Goal: Find specific page/section: Find specific page/section

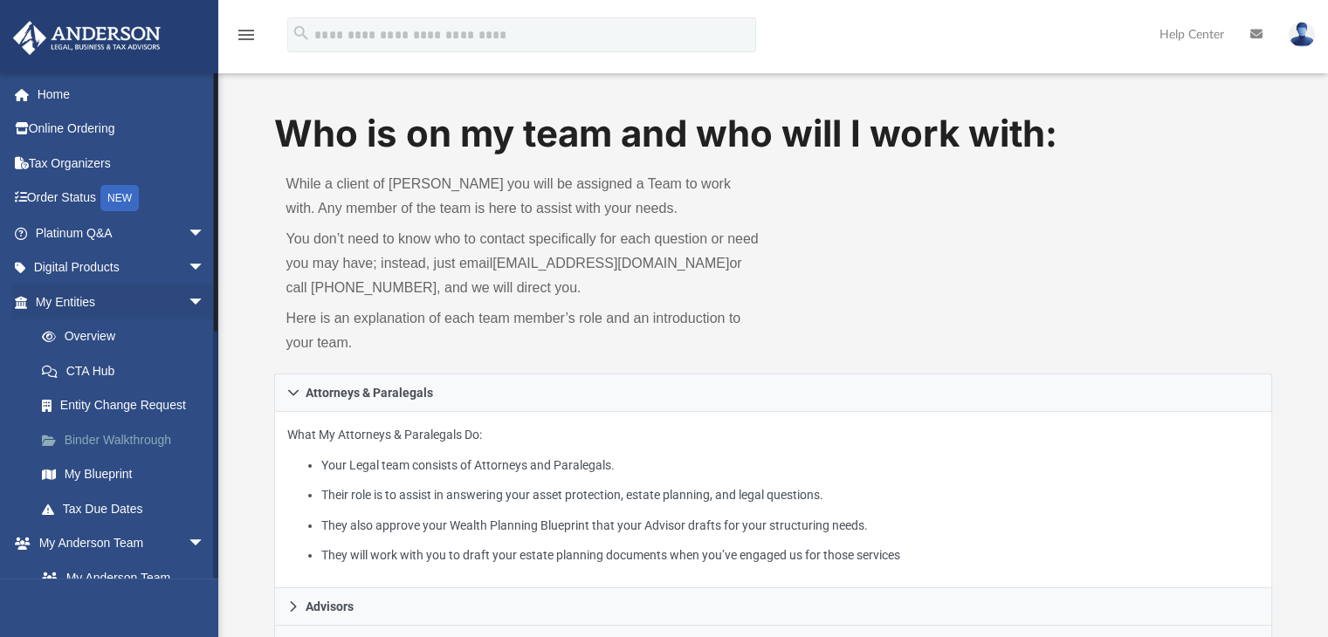
click at [121, 442] on link "Binder Walkthrough" at bounding box center [127, 439] width 207 height 35
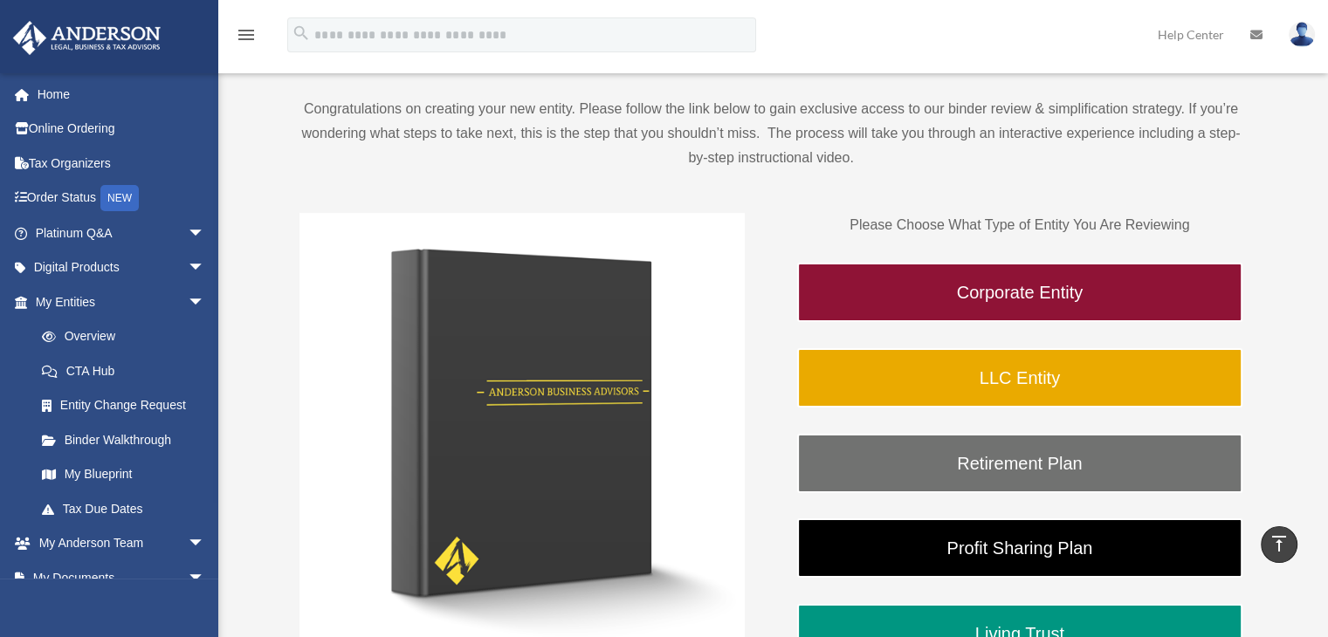
scroll to position [138, 0]
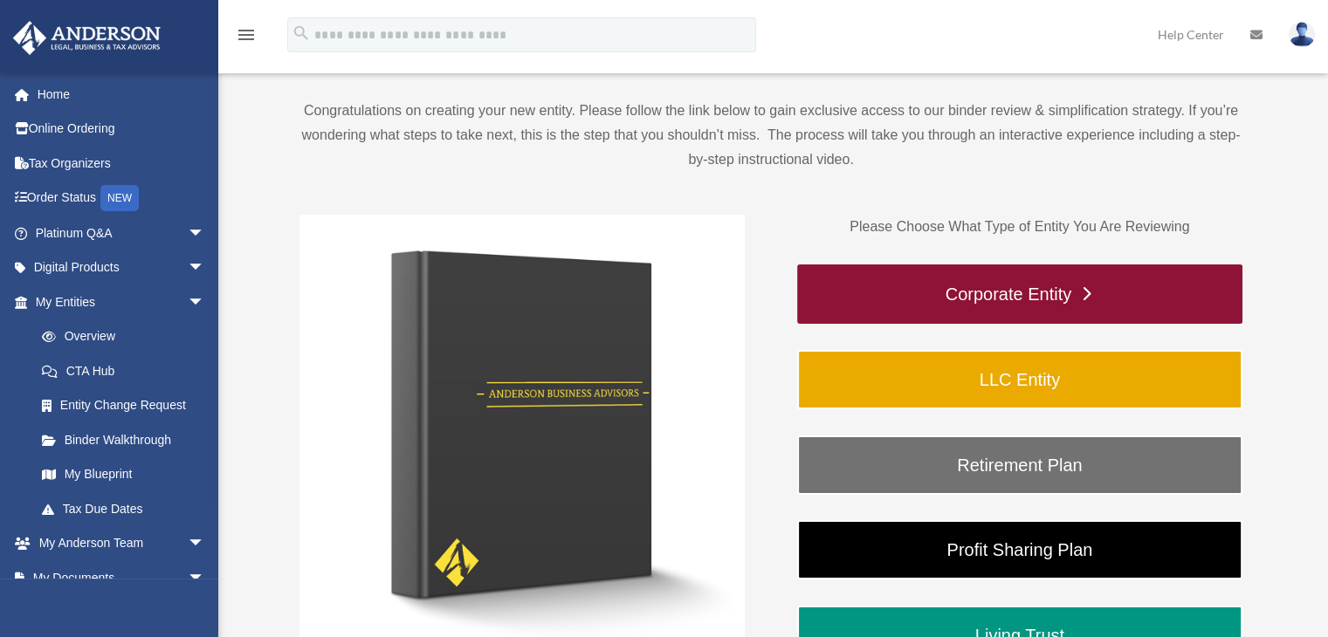
click at [1027, 290] on link "Corporate Entity" at bounding box center [1019, 293] width 445 height 59
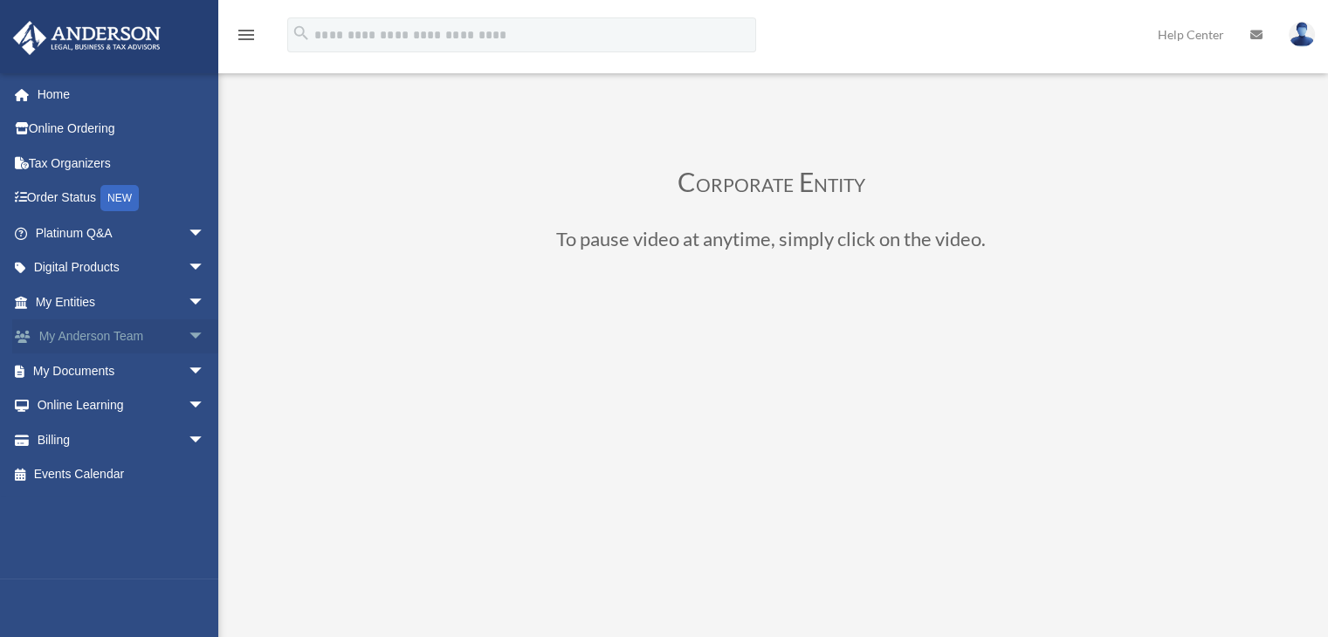
click at [80, 342] on link "My Anderson Team arrow_drop_down" at bounding box center [121, 336] width 219 height 35
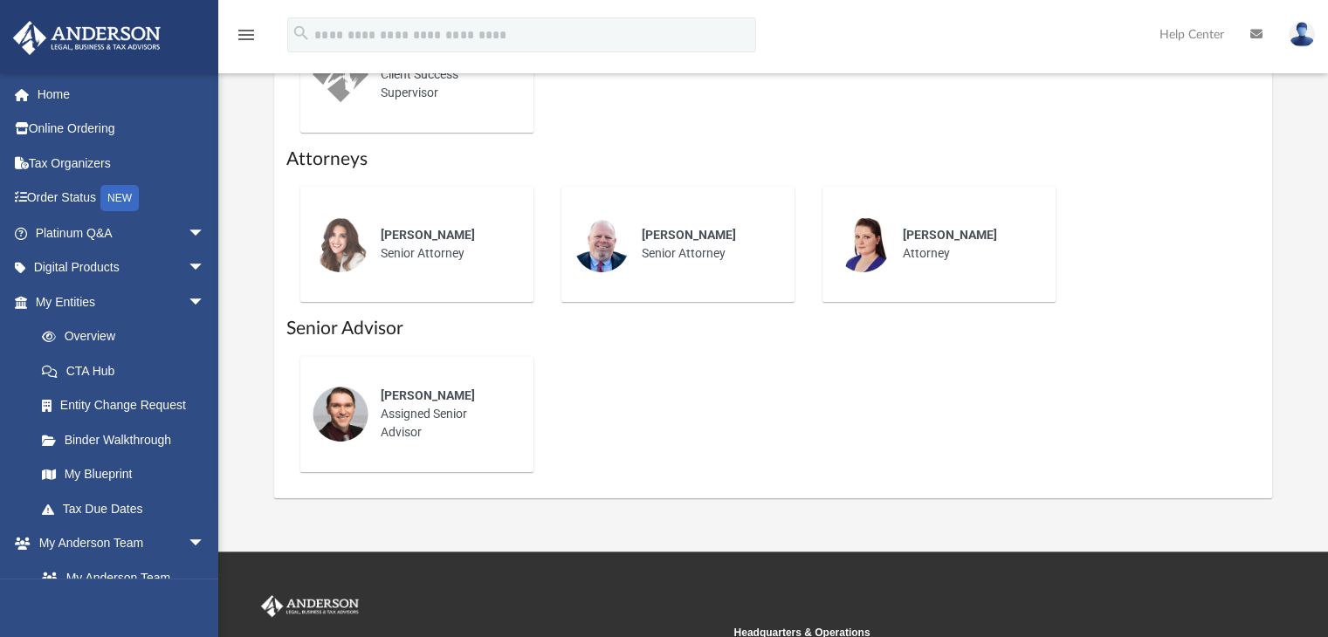
scroll to position [840, 0]
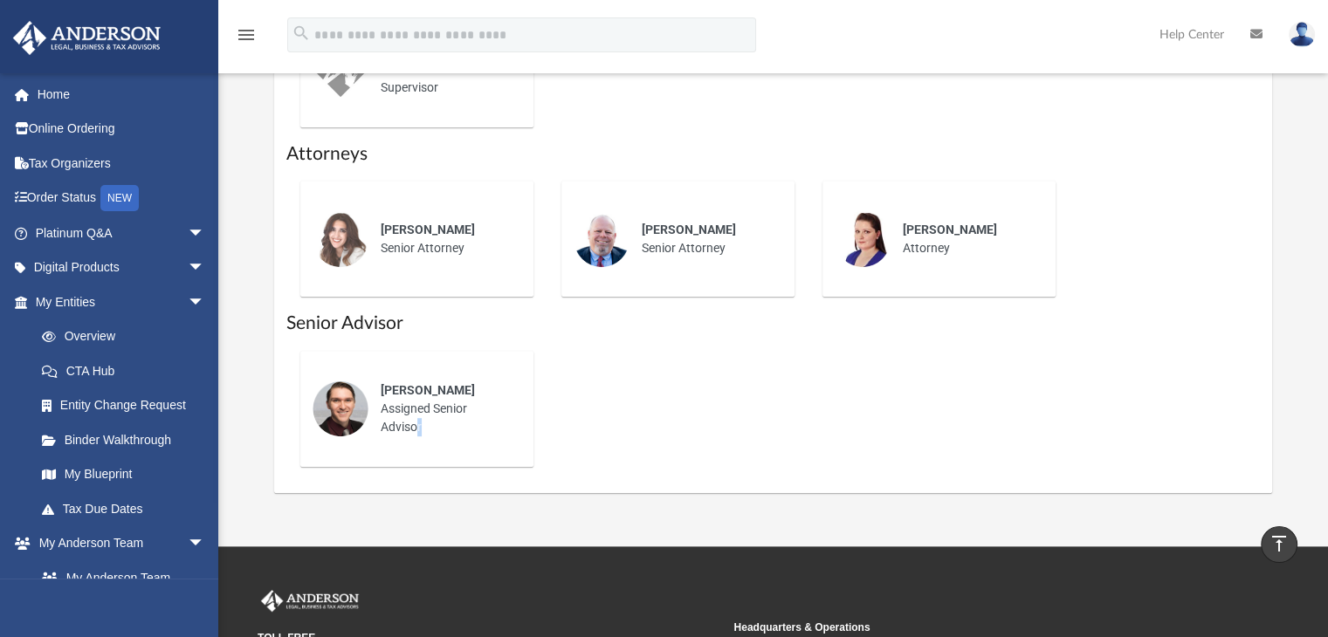
click at [413, 417] on div "[PERSON_NAME] Assigned Senior Advisor" at bounding box center [444, 408] width 153 height 79
